Goal: Information Seeking & Learning: Learn about a topic

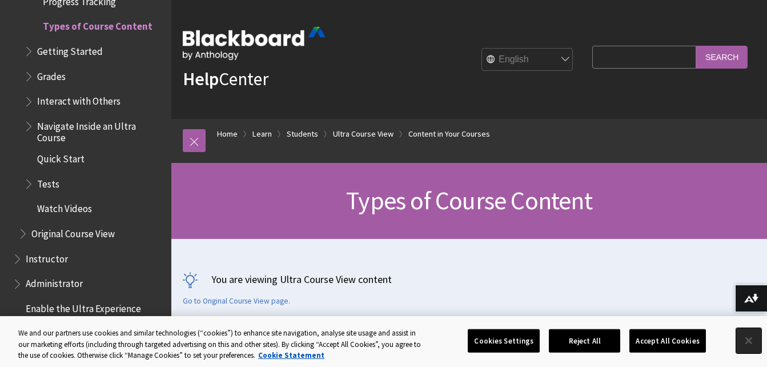
click at [746, 341] on button "Close" at bounding box center [748, 340] width 25 height 25
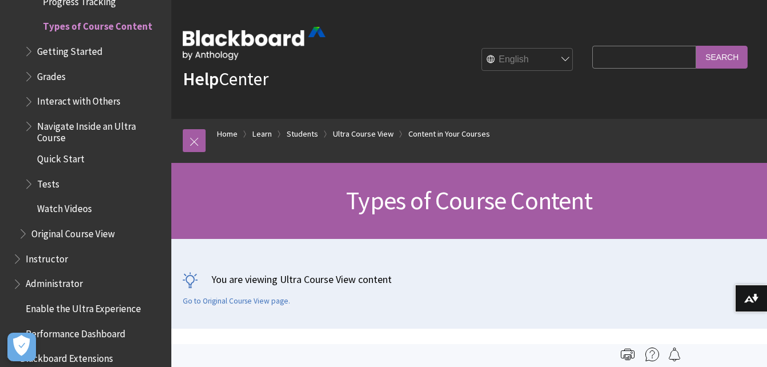
click at [607, 65] on input "Search Query" at bounding box center [644, 57] width 104 height 22
type input "criminal justice and accountability"
click at [696, 46] on input "Search" at bounding box center [721, 57] width 51 height 22
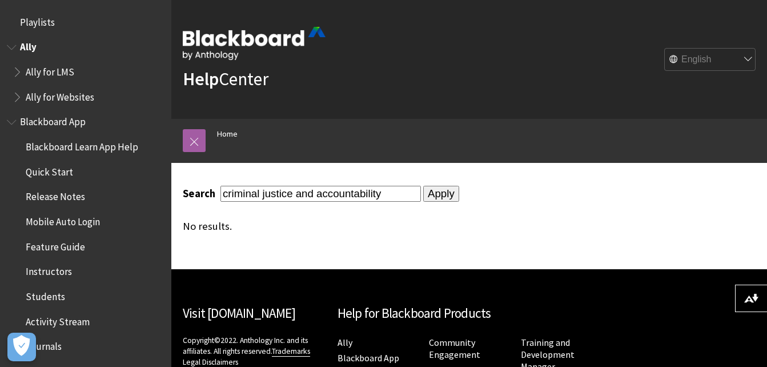
click at [17, 43] on span "Book outline for Anthology Ally Help" at bounding box center [13, 45] width 12 height 14
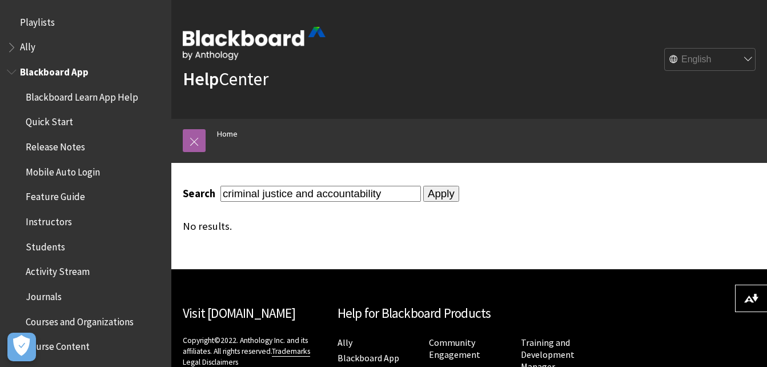
click at [8, 72] on span "Book outline for Blackboard App Help" at bounding box center [13, 69] width 12 height 14
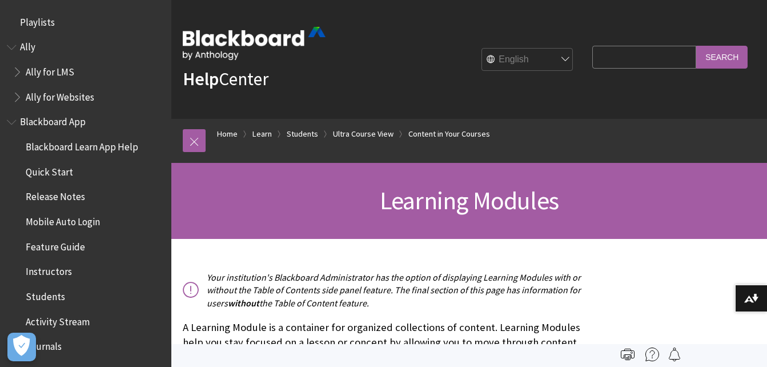
scroll to position [1581, 0]
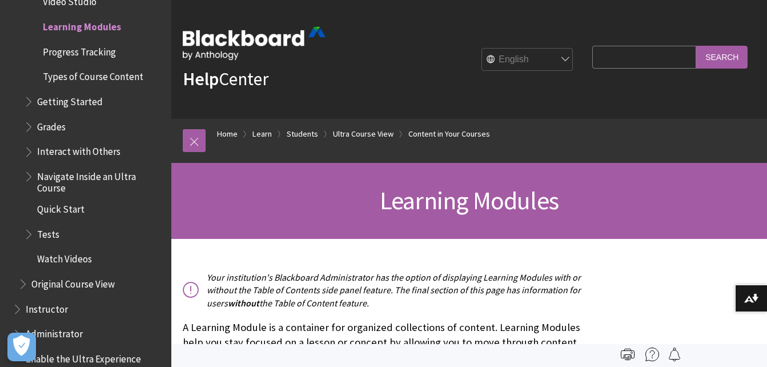
click at [296, 132] on link "Students" at bounding box center [302, 134] width 31 height 14
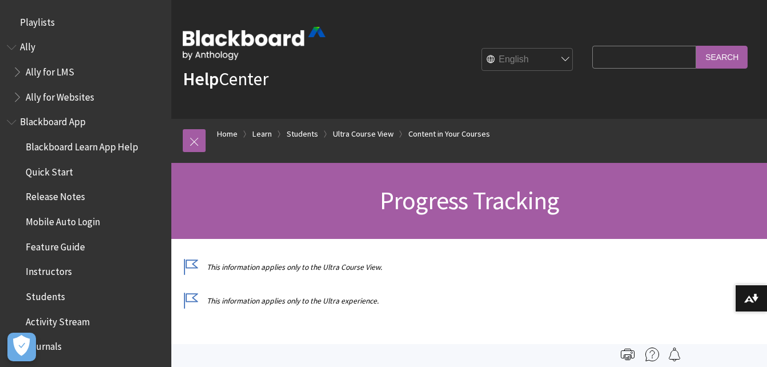
scroll to position [1607, 0]
